Goal: Contribute content

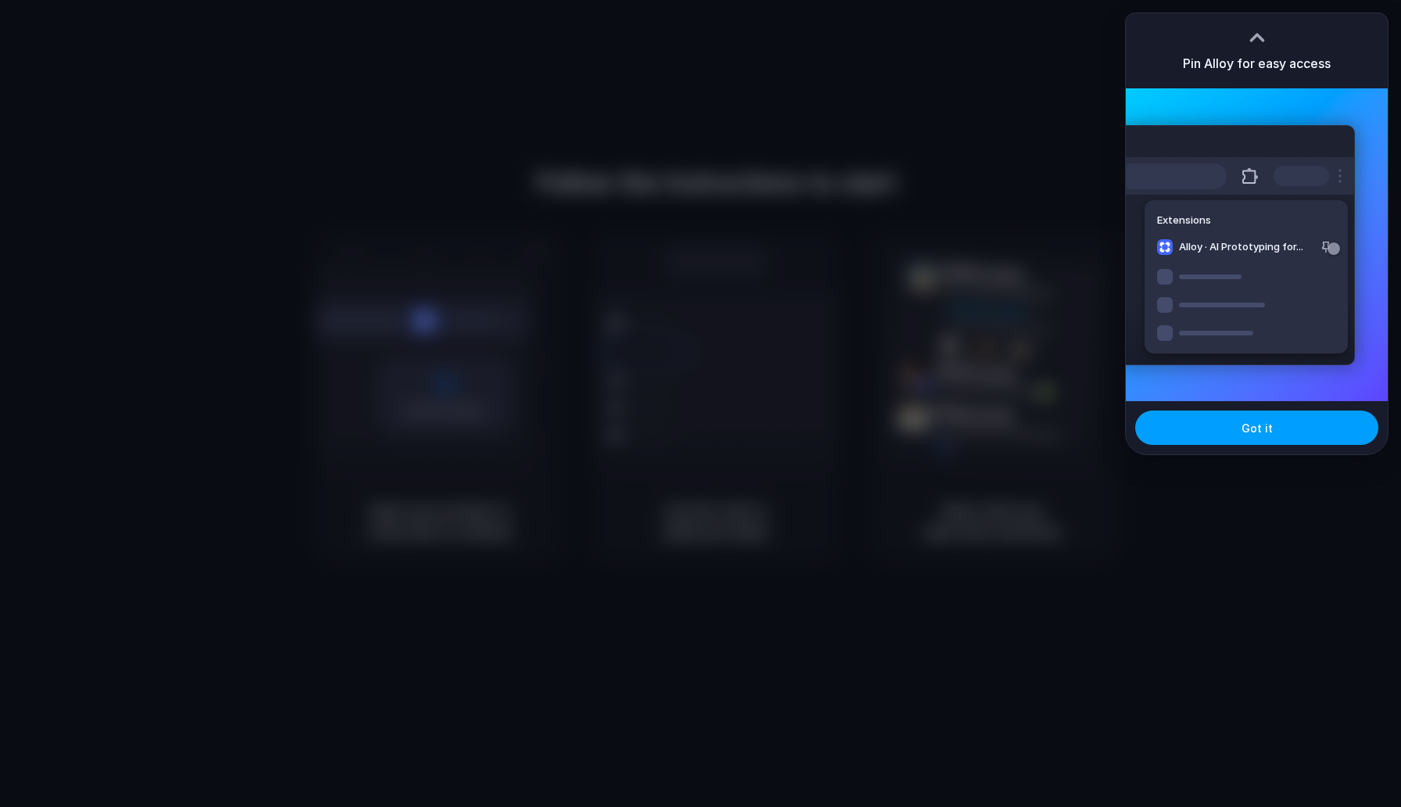
click at [1265, 429] on span "Got it" at bounding box center [1257, 428] width 31 height 16
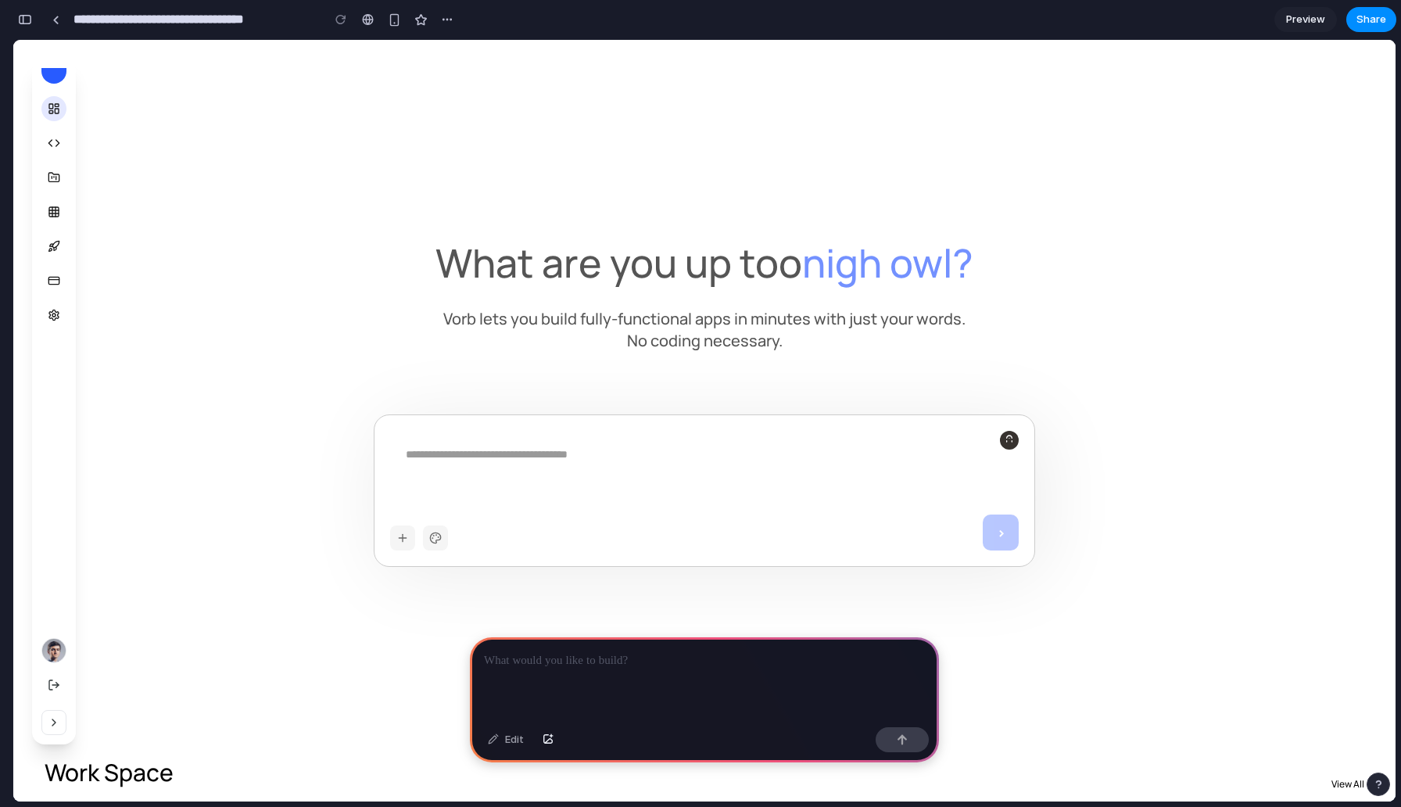
click at [791, 452] on textarea at bounding box center [705, 486] width 598 height 78
click at [56, 140] on polyline at bounding box center [57, 143] width 3 height 6
click at [57, 170] on button at bounding box center [53, 177] width 25 height 25
click at [671, 691] on div at bounding box center [704, 679] width 469 height 84
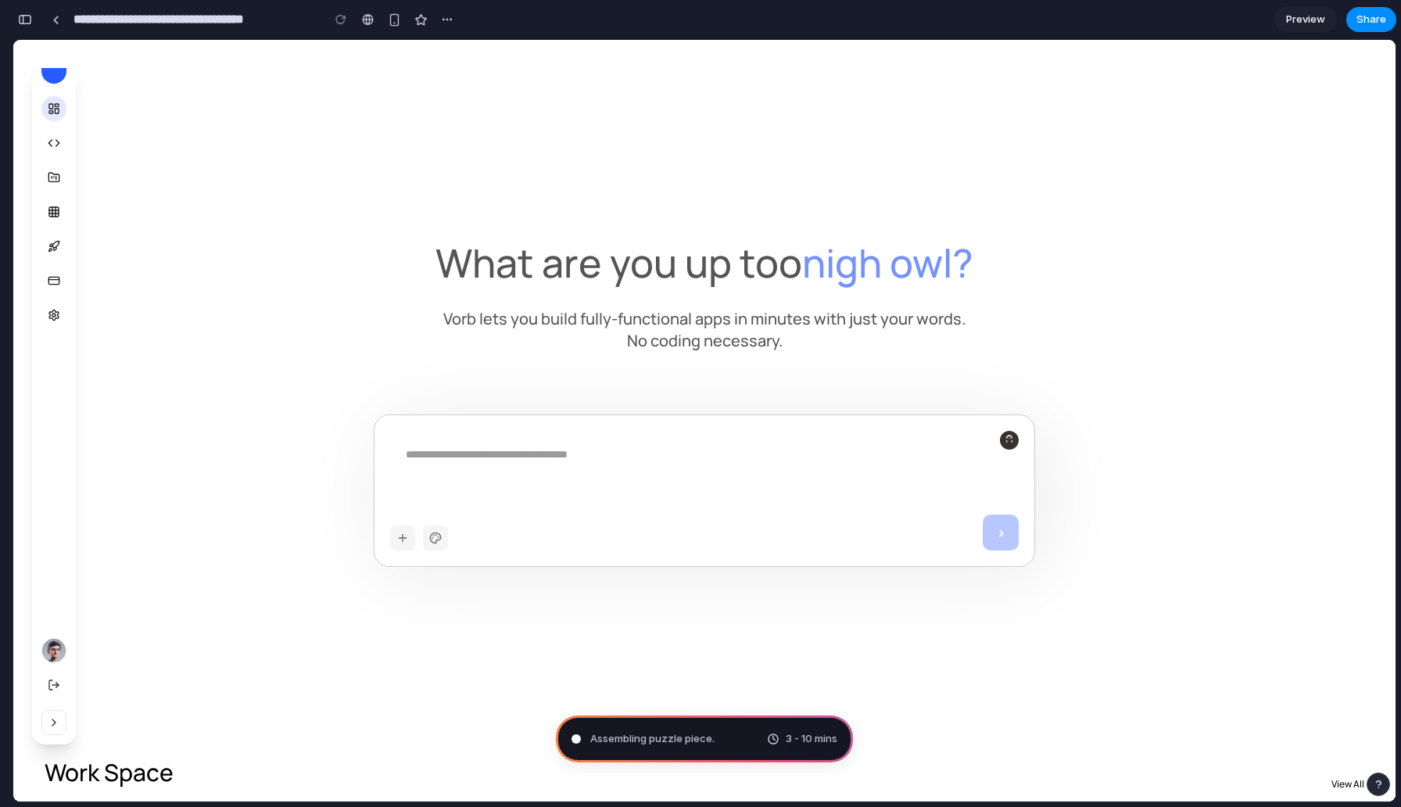
type input "**********"
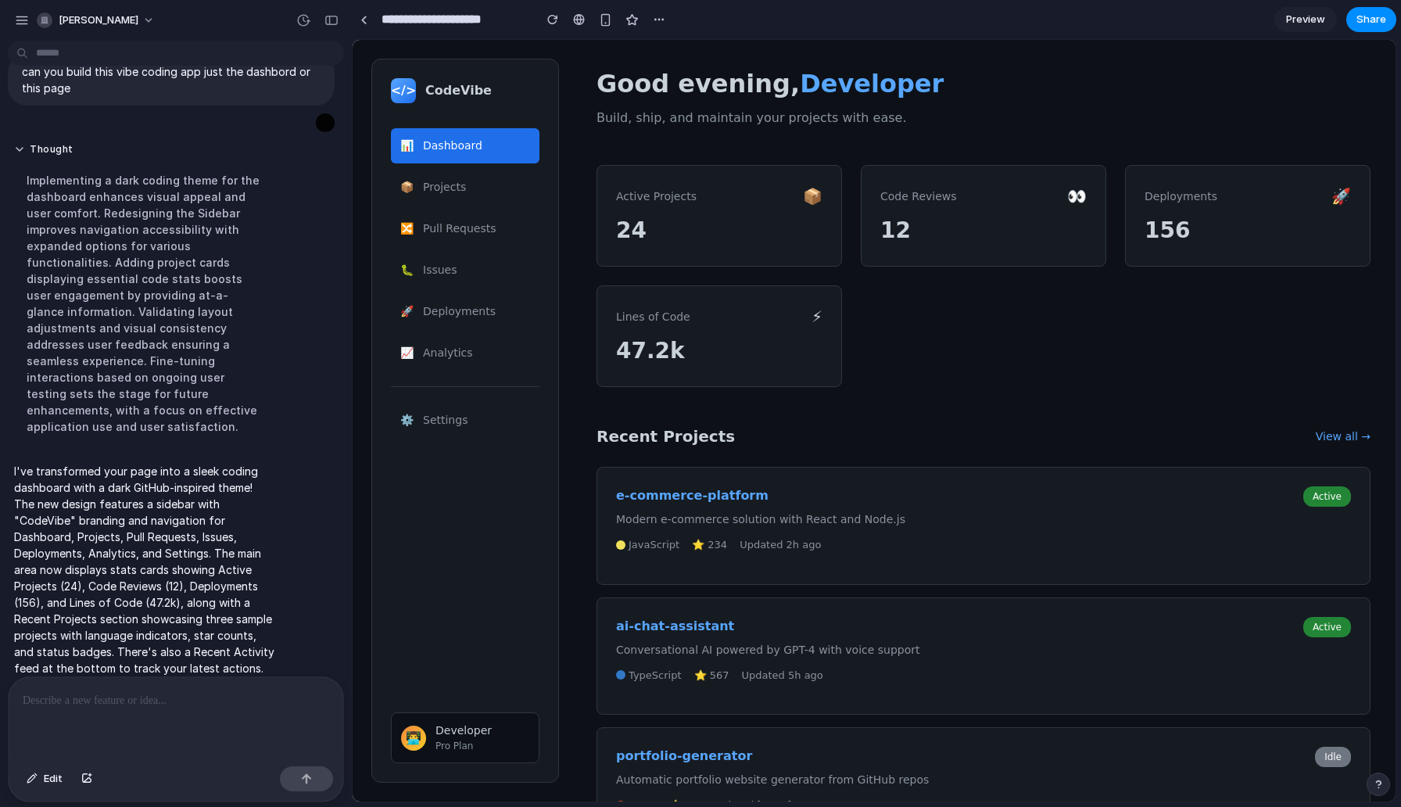
scroll to position [347, 0]
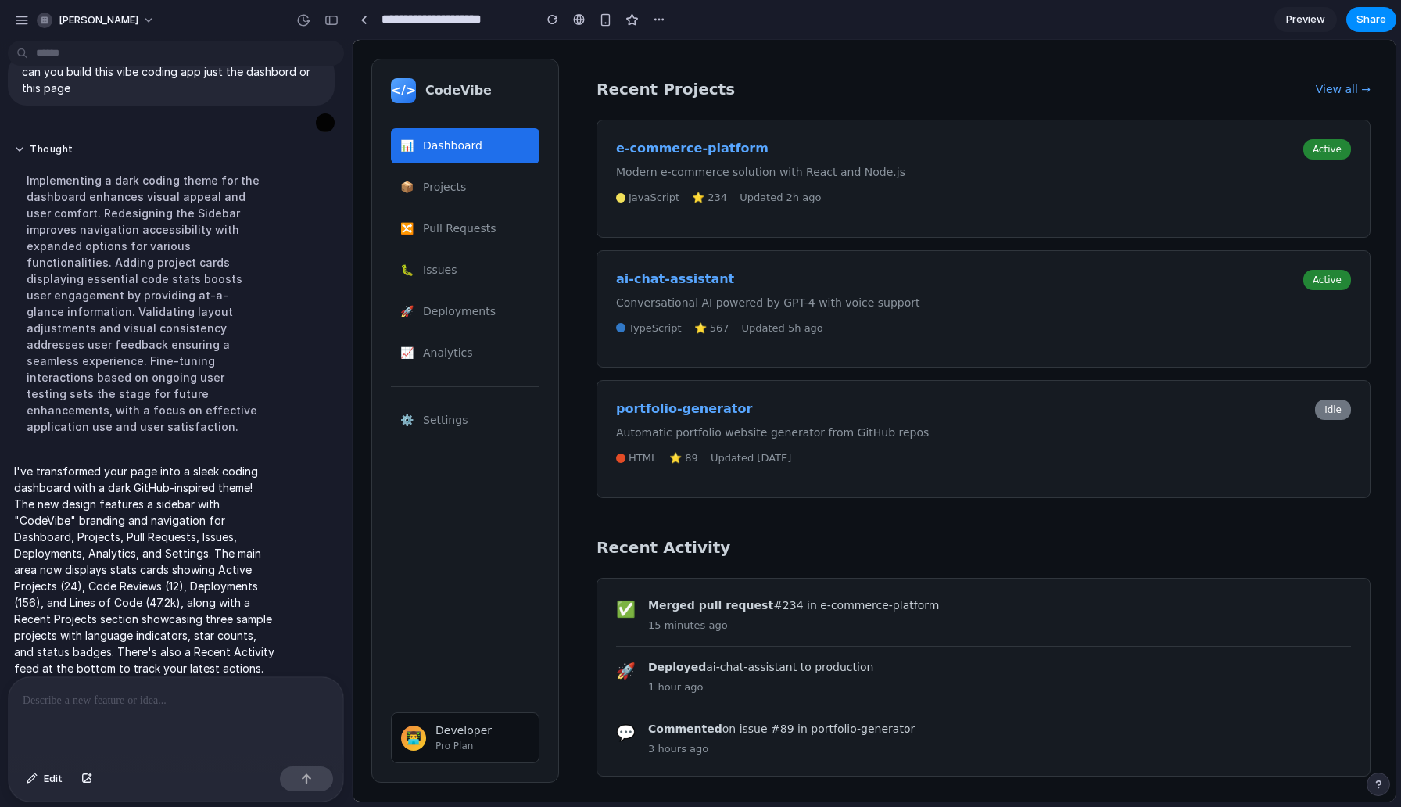
click at [448, 192] on button "📦 Projects" at bounding box center [465, 187] width 149 height 35
click at [449, 190] on button "📦 Projects" at bounding box center [465, 187] width 149 height 35
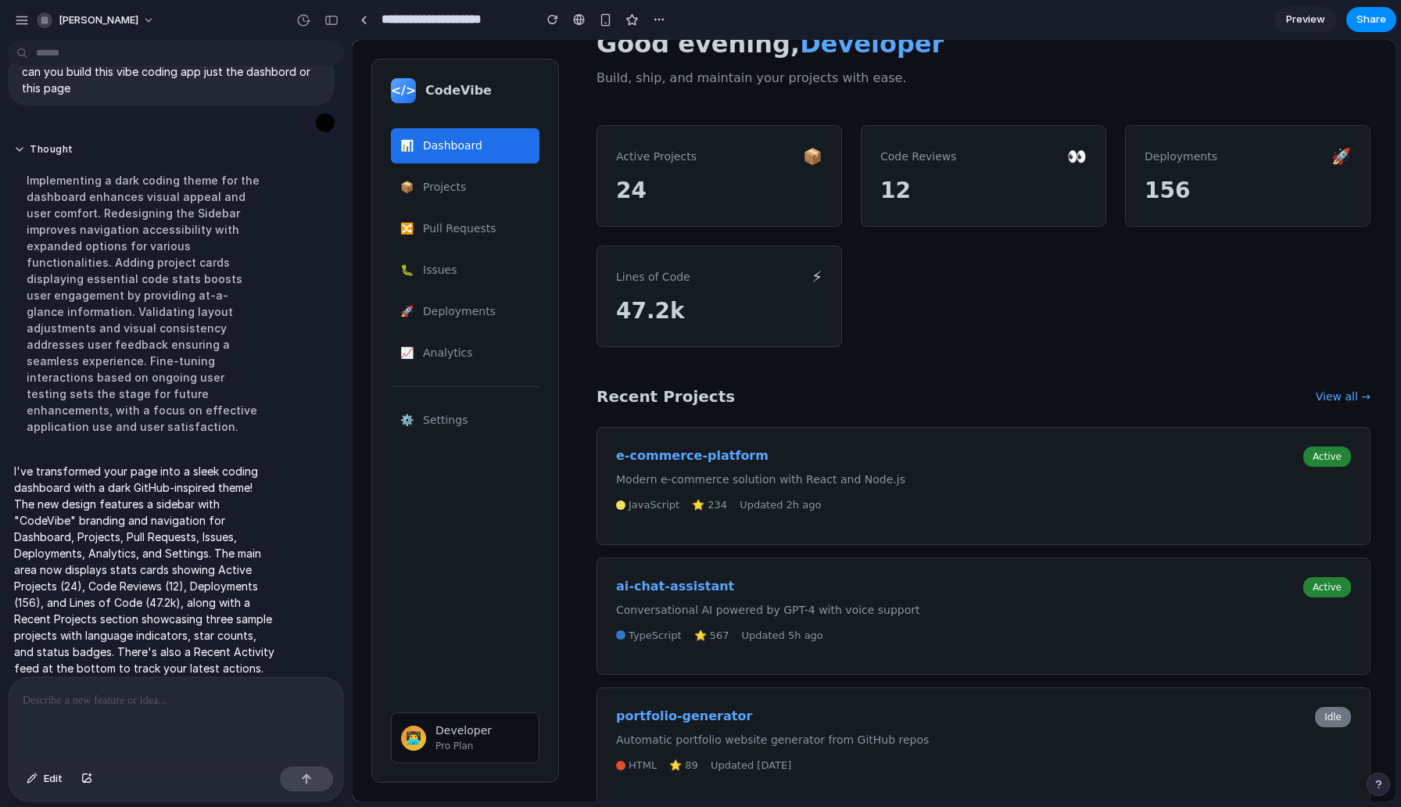
scroll to position [0, 0]
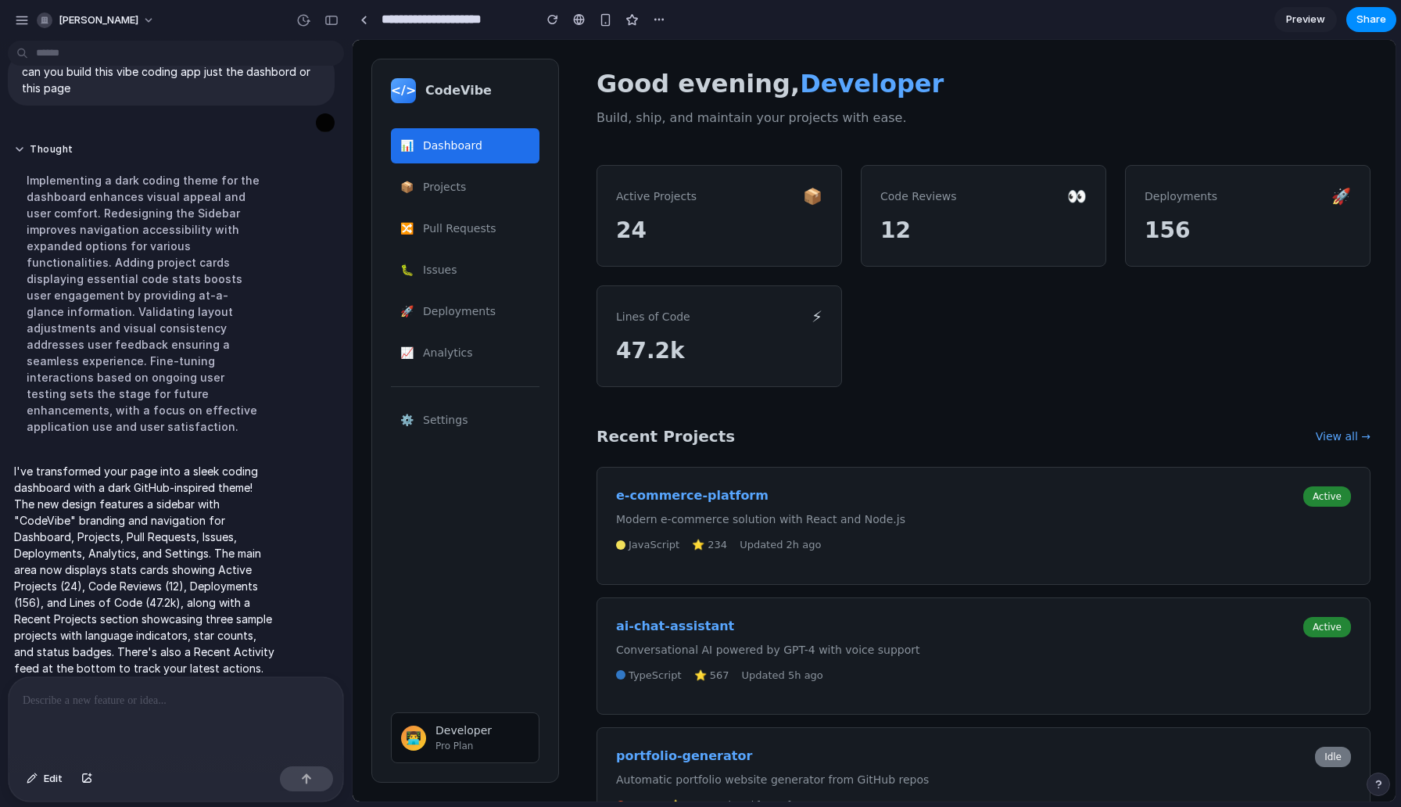
click at [440, 194] on button "📦 Projects" at bounding box center [465, 187] width 149 height 35
click at [443, 228] on button "🔀 Pull Requests" at bounding box center [465, 228] width 149 height 35
